Goal: Task Accomplishment & Management: Manage account settings

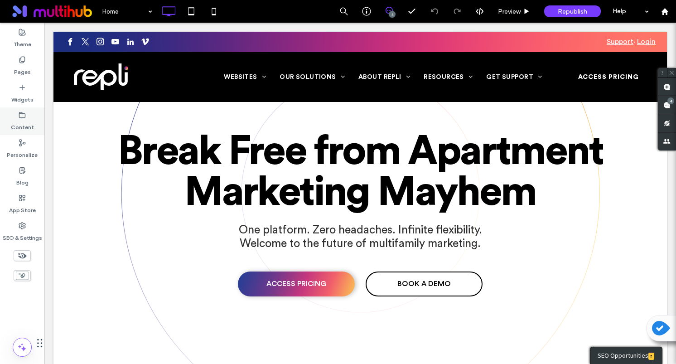
click at [27, 116] on div "Content" at bounding box center [22, 121] width 44 height 28
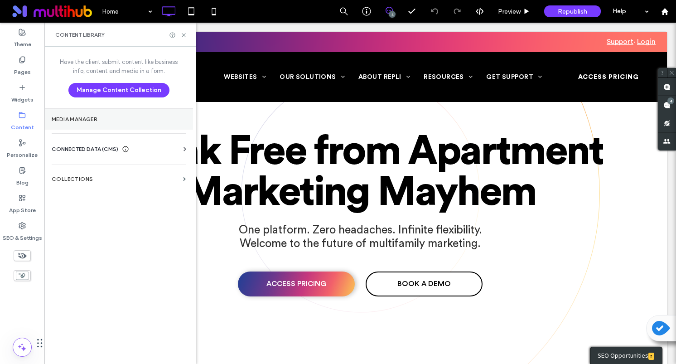
click at [85, 120] on label "Media Manager" at bounding box center [119, 119] width 134 height 6
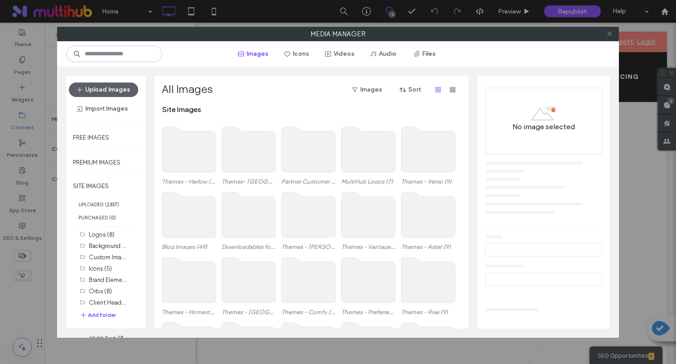
click at [607, 35] on use at bounding box center [609, 34] width 5 height 5
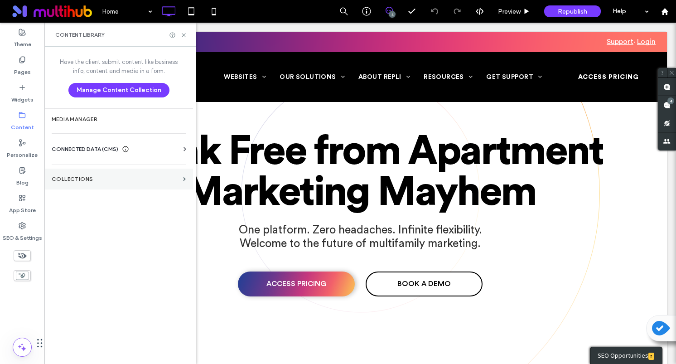
click at [80, 179] on label "Collections" at bounding box center [116, 179] width 128 height 6
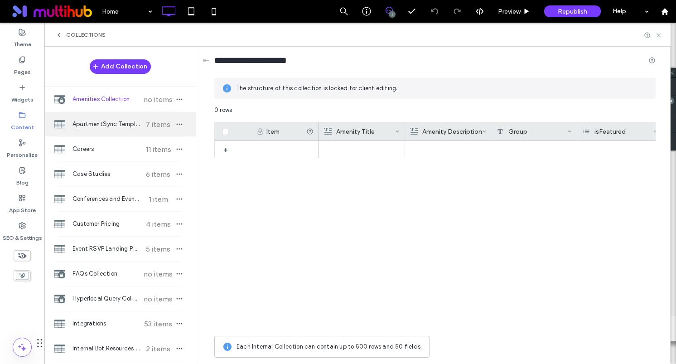
click at [104, 129] on div "ApartmentSync Templates 7 items" at bounding box center [119, 124] width 151 height 24
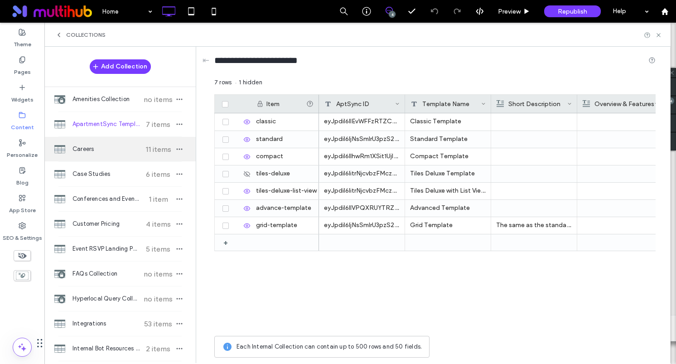
click at [101, 147] on span "Careers" at bounding box center [105, 148] width 67 height 9
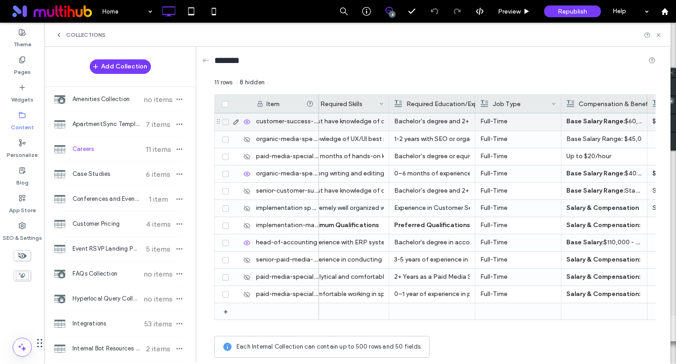
scroll to position [0, 428]
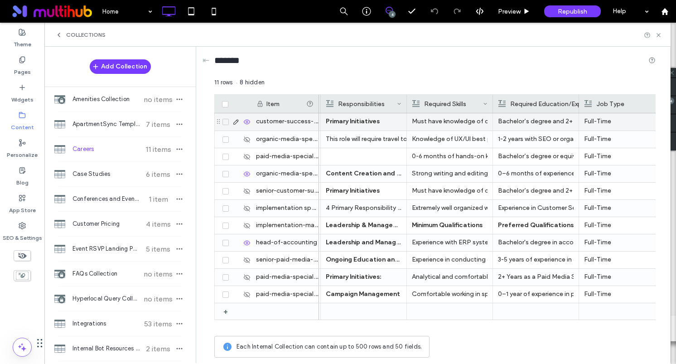
click at [375, 120] on strong "Primary Initiatives" at bounding box center [353, 121] width 54 height 8
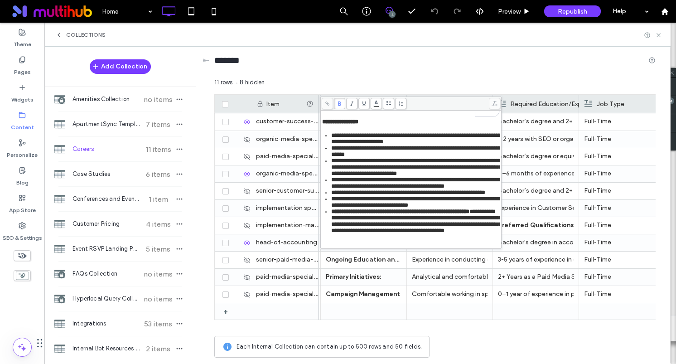
scroll to position [95, 0]
click at [433, 208] on span "**********" at bounding box center [400, 211] width 138 height 6
drag, startPoint x: 421, startPoint y: 210, endPoint x: 355, endPoint y: 211, distance: 66.6
click at [355, 211] on span "**********" at bounding box center [416, 220] width 170 height 25
click at [456, 53] on div "*******" at bounding box center [434, 62] width 441 height 31
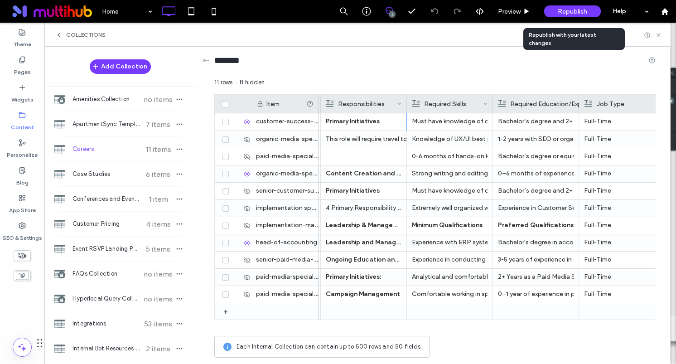
click at [570, 10] on span "Republish" at bounding box center [572, 12] width 29 height 8
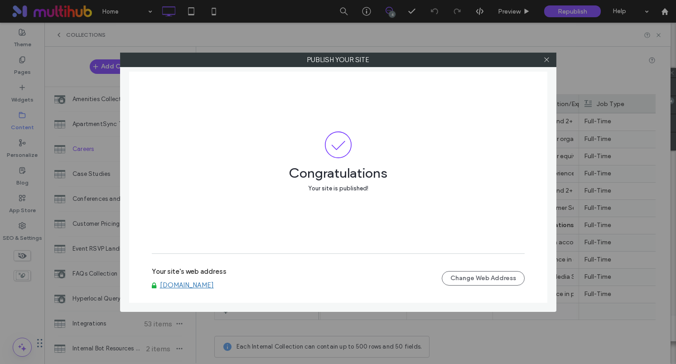
click at [553, 60] on label "Publish your site" at bounding box center [337, 60] width 435 height 14
click at [550, 60] on div at bounding box center [547, 60] width 14 height 14
click at [548, 60] on icon at bounding box center [546, 59] width 7 height 7
